Goal: Navigation & Orientation: Find specific page/section

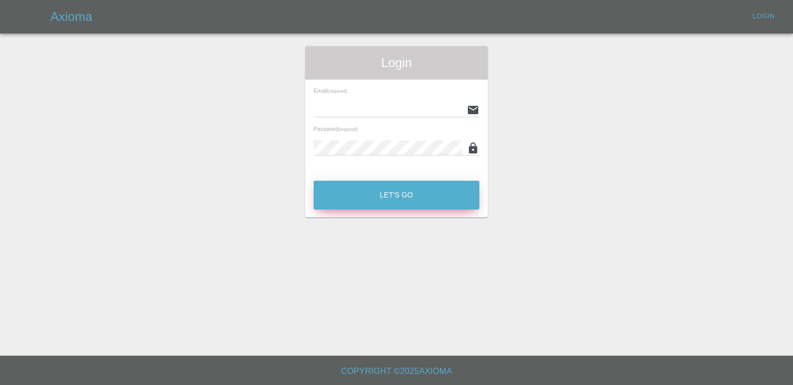
type input "cbedford@turo.com"
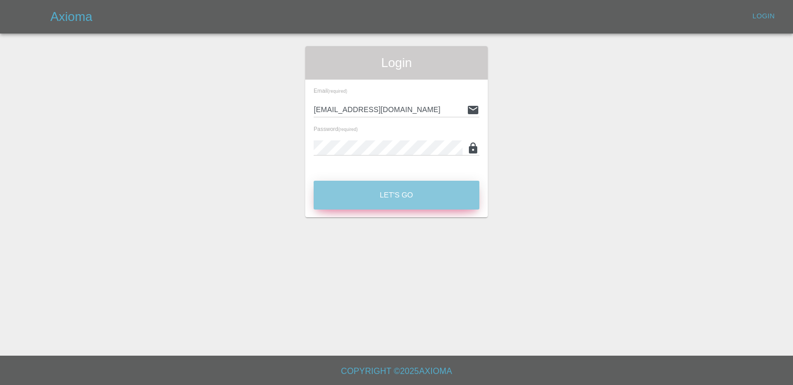
click at [419, 209] on button "Let's Go" at bounding box center [397, 195] width 166 height 29
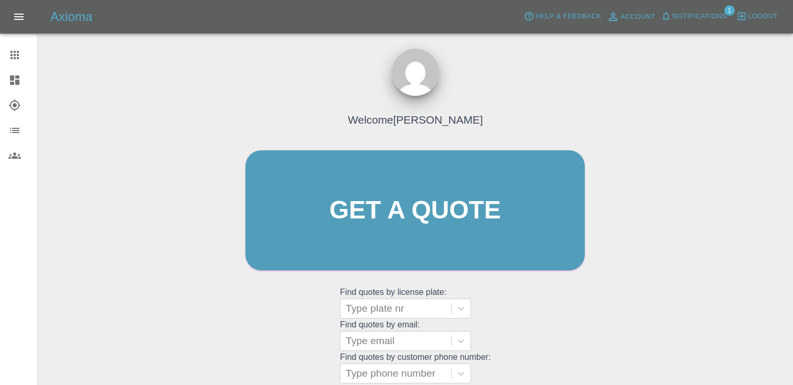
click at [19, 110] on icon at bounding box center [14, 105] width 13 height 13
